Goal: Check status

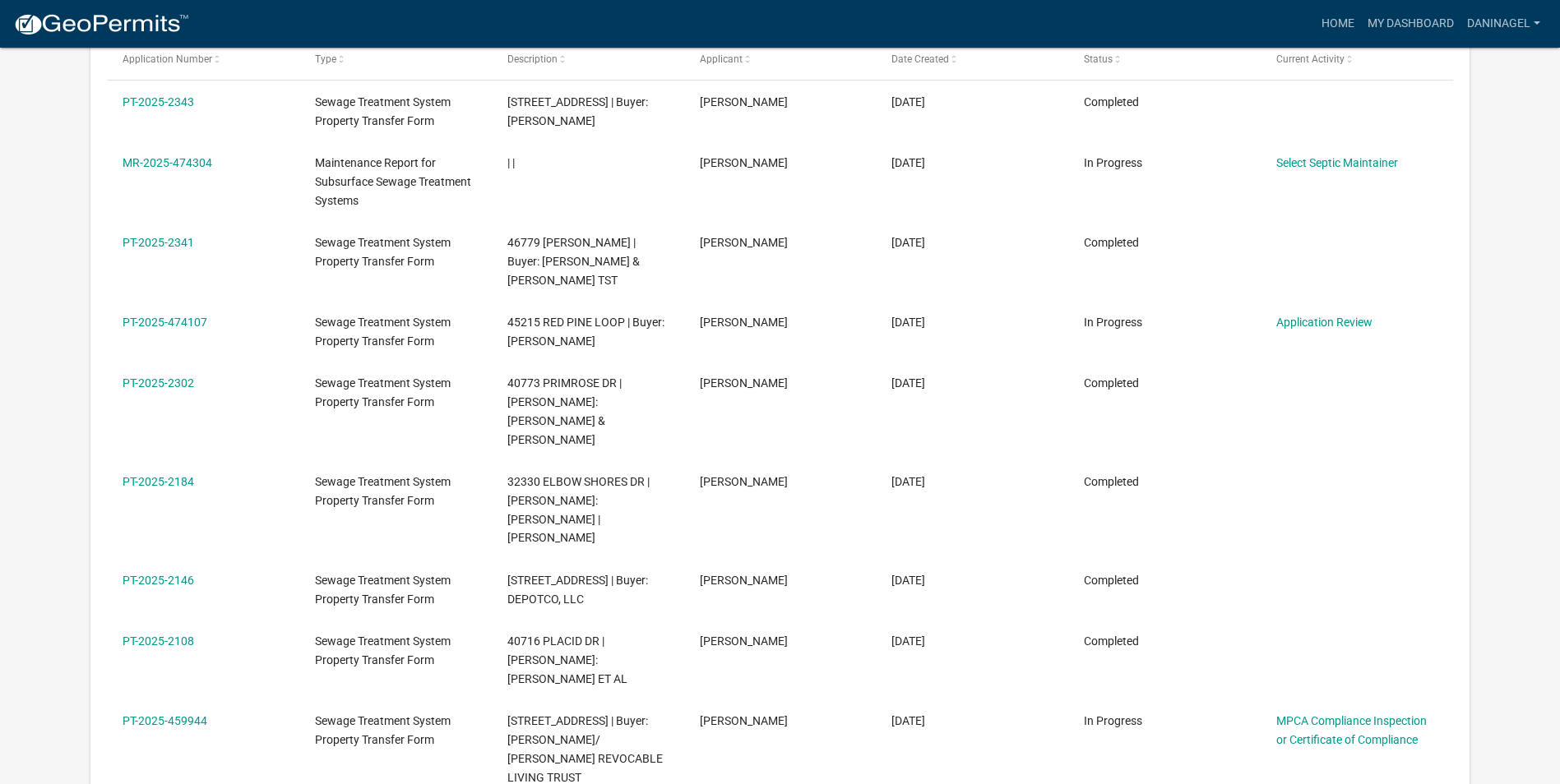
scroll to position [329, 0]
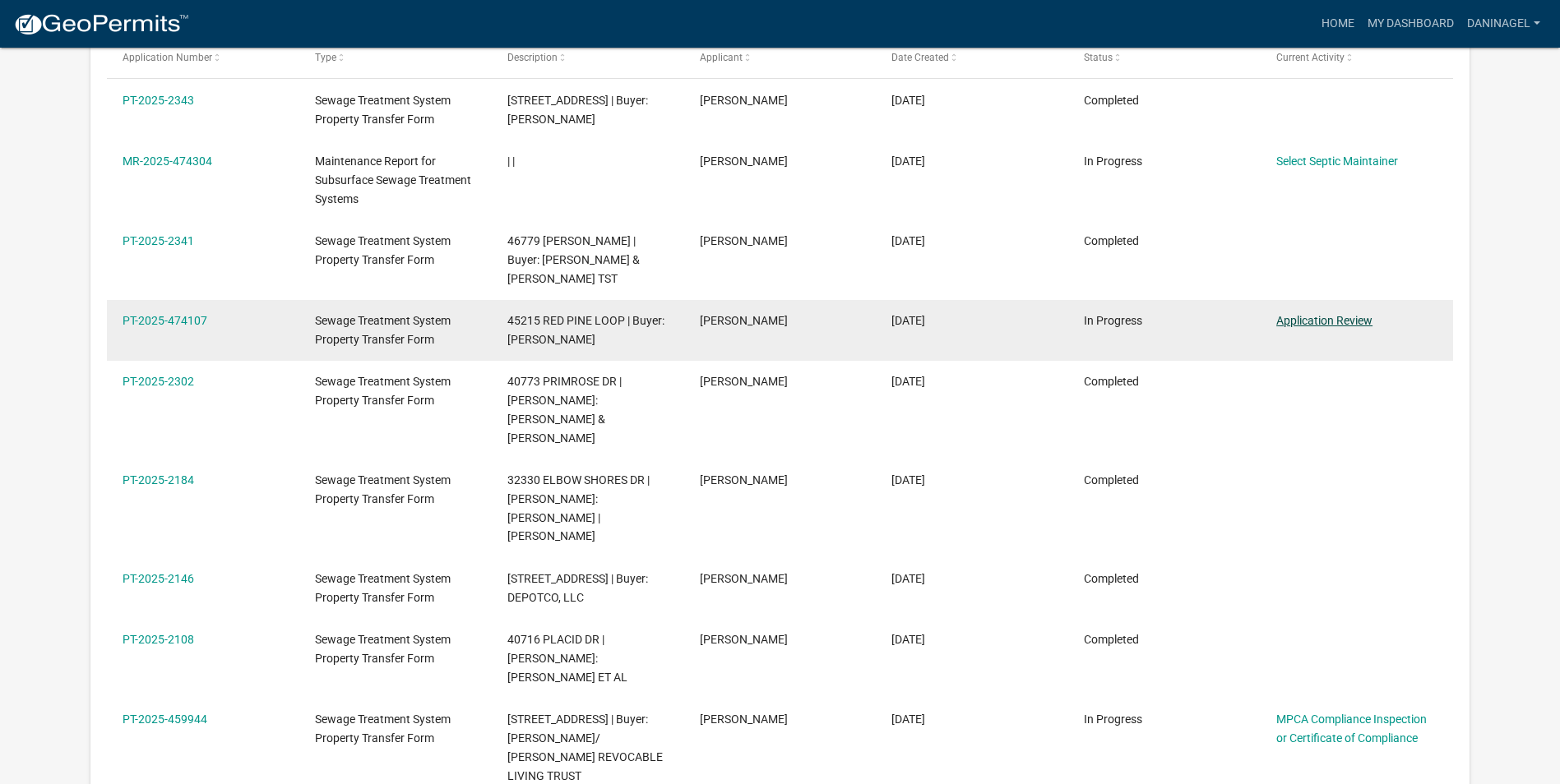
click at [1318, 327] on link "Application Review" at bounding box center [1324, 321] width 96 height 14
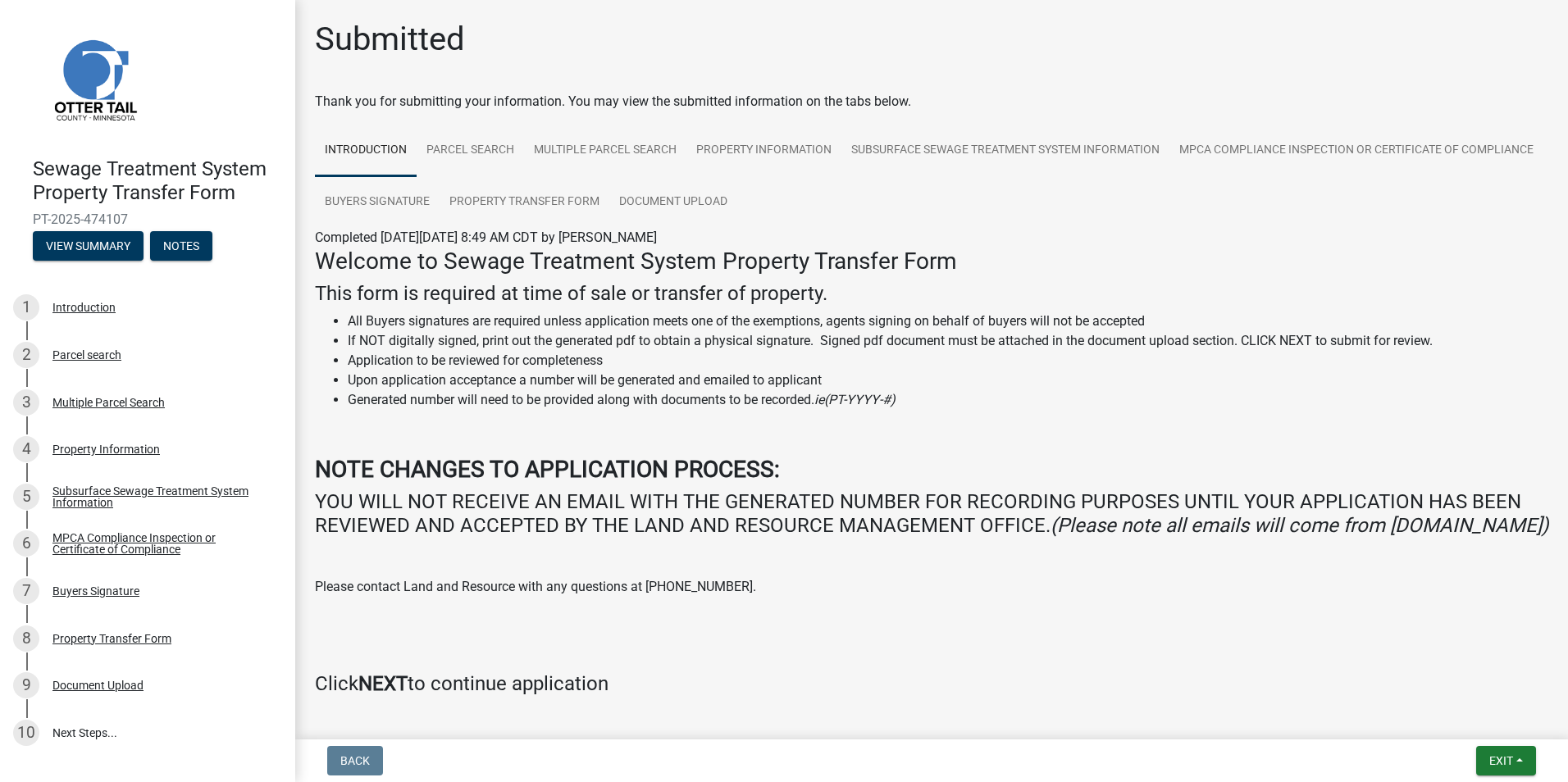
click at [83, 76] on img at bounding box center [94, 78] width 123 height 123
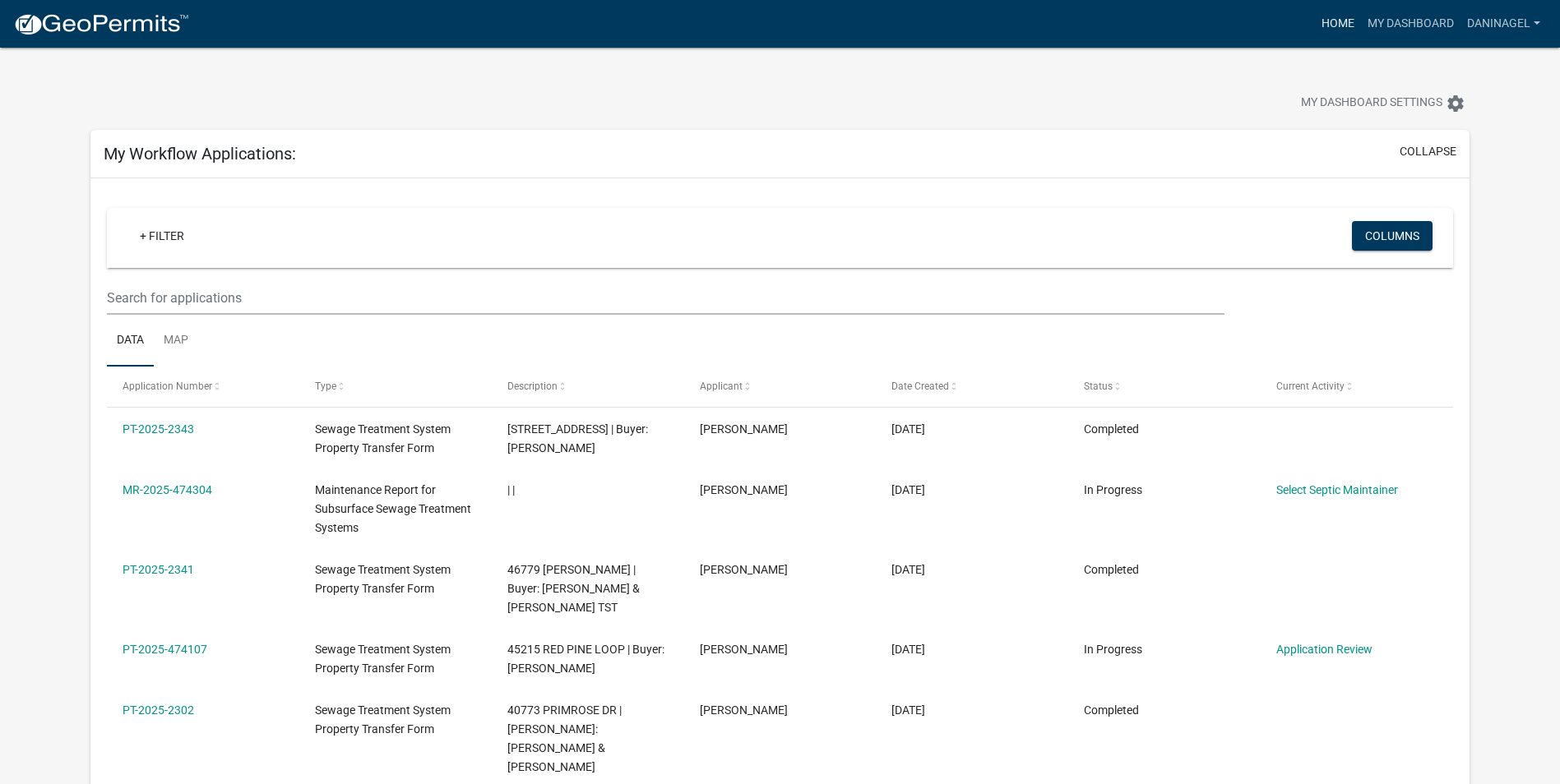
click at [1328, 21] on link "Home" at bounding box center [1337, 23] width 46 height 32
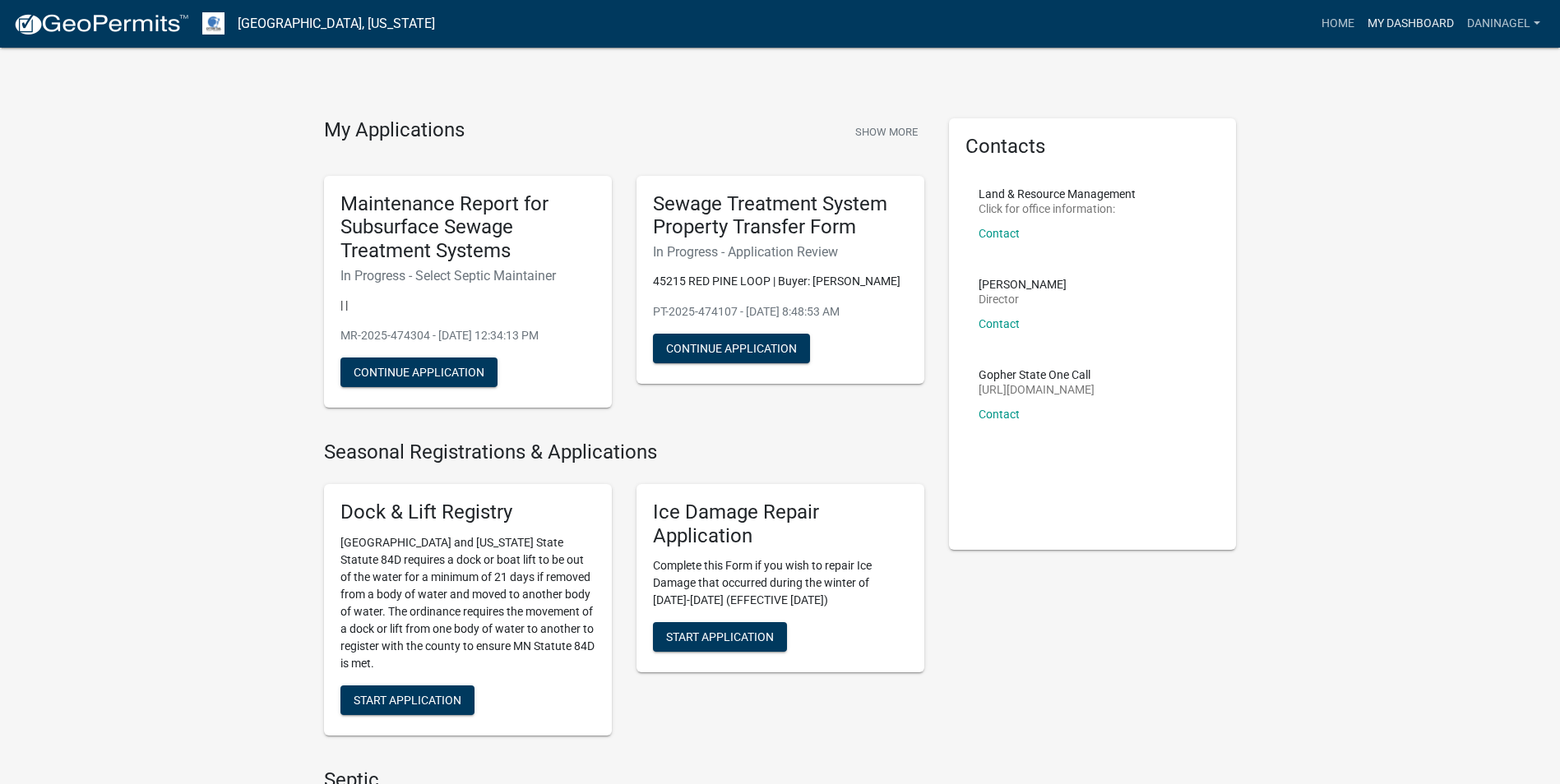
click at [1384, 21] on link "My Dashboard" at bounding box center [1410, 23] width 99 height 32
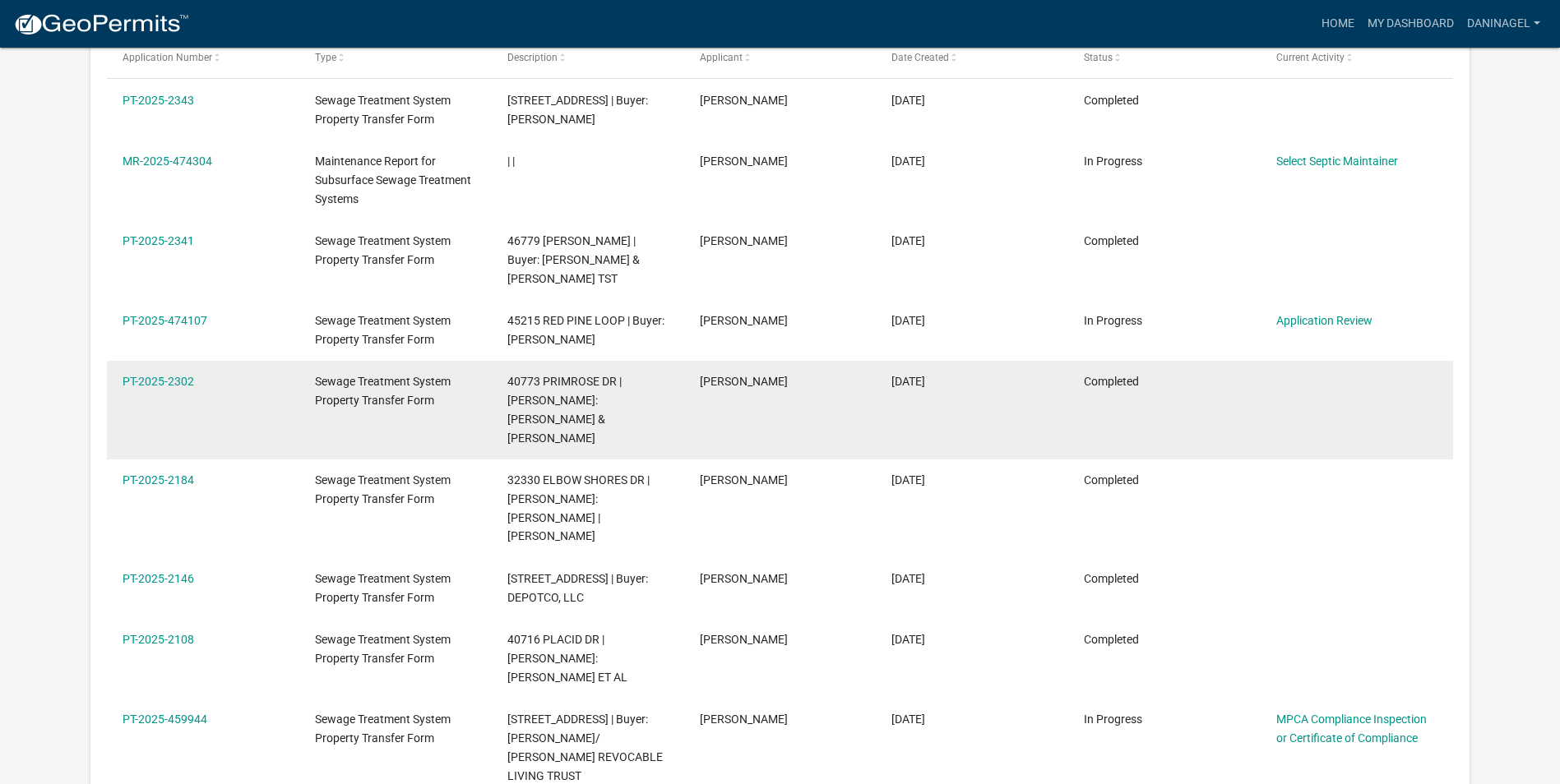
scroll to position [300, 0]
